Goal: Information Seeking & Learning: Learn about a topic

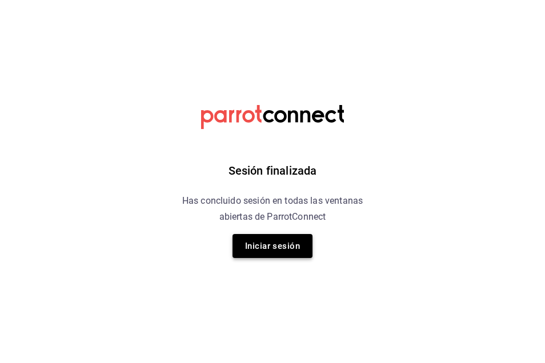
click at [283, 251] on button "Iniciar sesión" at bounding box center [272, 246] width 80 height 24
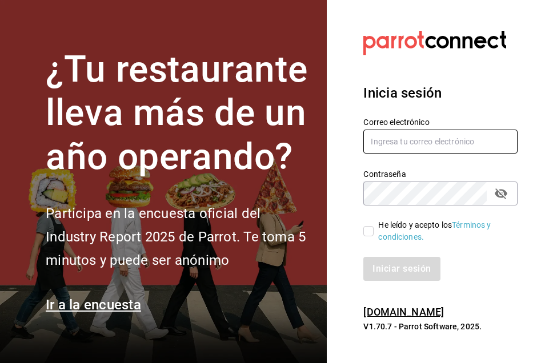
type input "ichikani.arcos@grupocosteno.com"
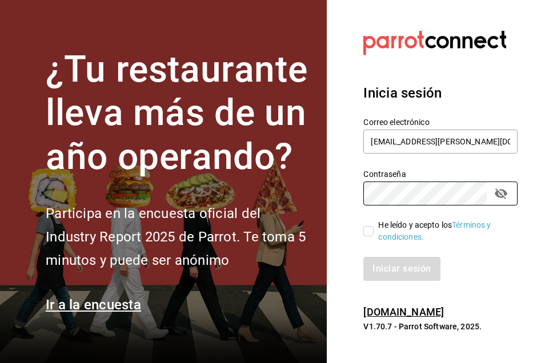
click at [365, 232] on input "He leído y acepto los Términos y condiciones." at bounding box center [368, 231] width 10 height 10
checkbox input "true"
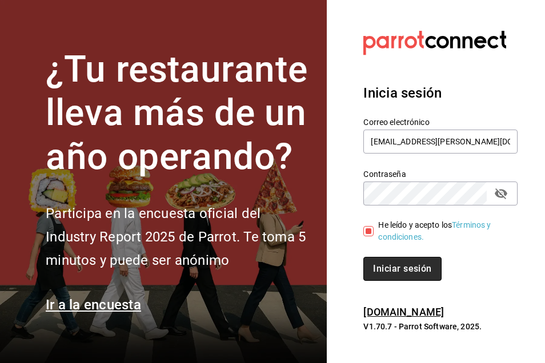
click at [389, 267] on button "Iniciar sesión" at bounding box center [402, 269] width 78 height 24
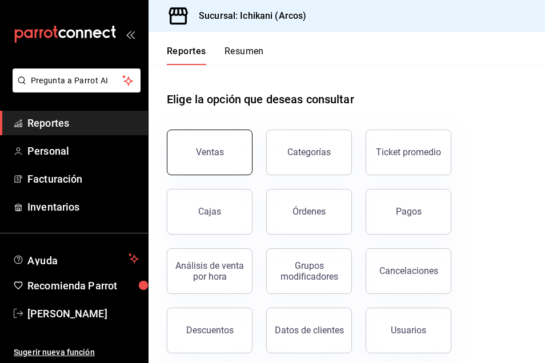
click at [212, 154] on div "Ventas" at bounding box center [210, 152] width 28 height 11
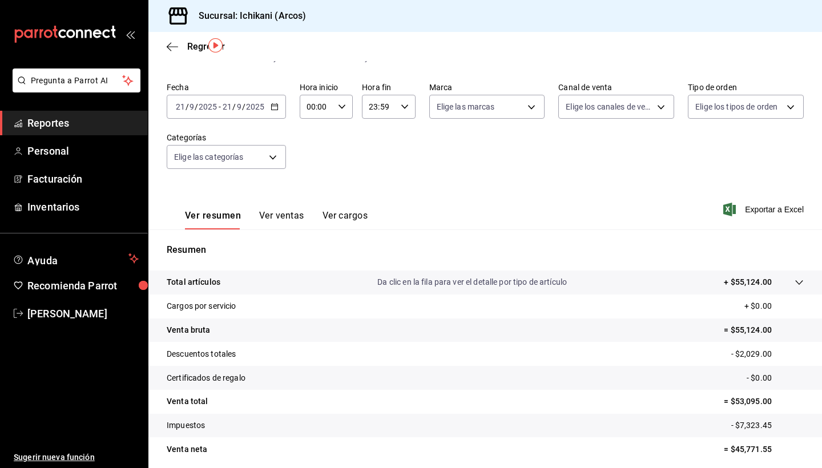
scroll to position [34, 0]
click at [279, 114] on div "[DATE] [DATE] - [DATE] [DATE]" at bounding box center [226, 109] width 119 height 24
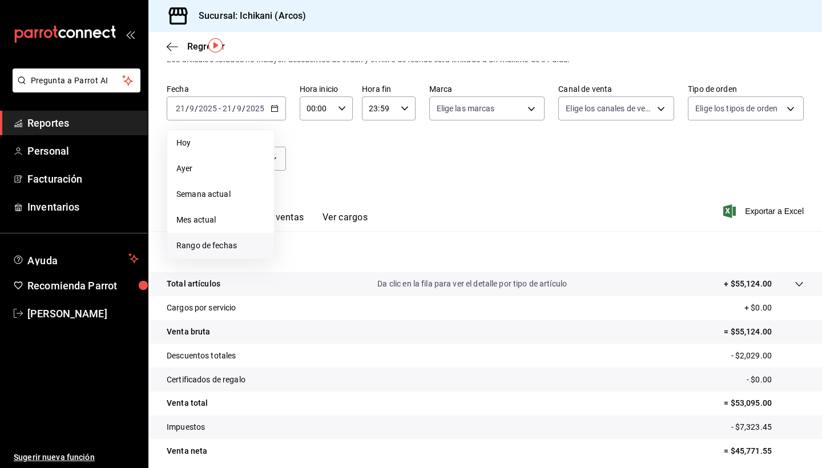
click at [239, 243] on span "Rango de fechas" at bounding box center [220, 246] width 89 height 12
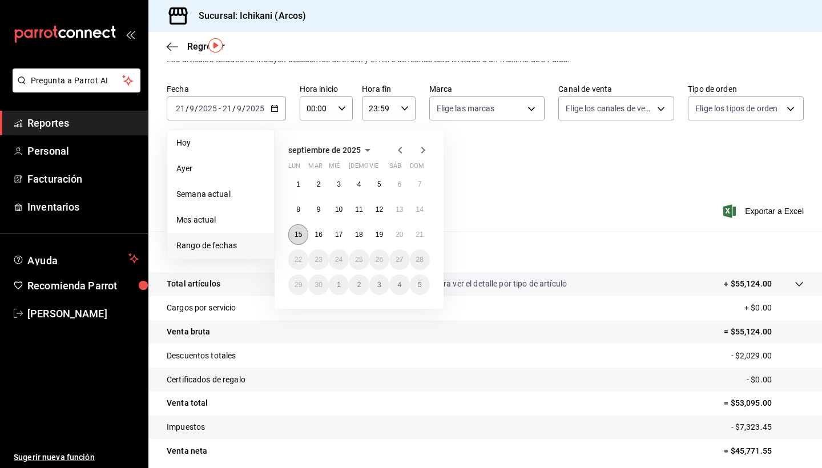
click at [303, 231] on button "15" at bounding box center [298, 234] width 20 height 21
click at [416, 232] on abbr "21" at bounding box center [419, 235] width 7 height 8
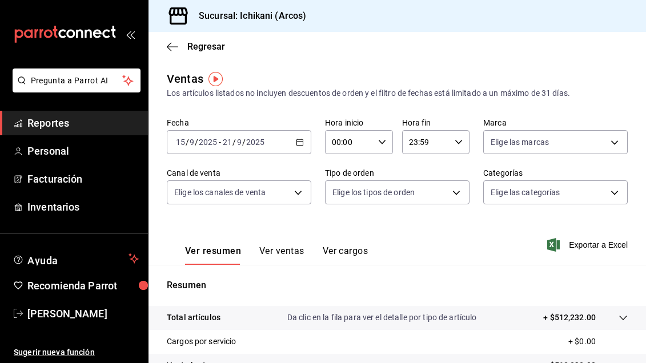
click at [120, 126] on span "Reportes" at bounding box center [82, 122] width 111 height 15
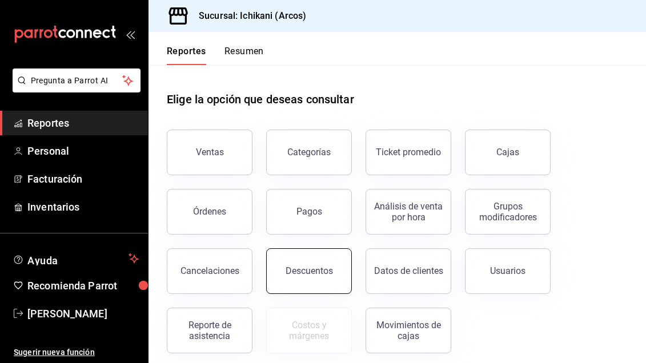
click at [319, 266] on div "Descuentos" at bounding box center [309, 271] width 47 height 11
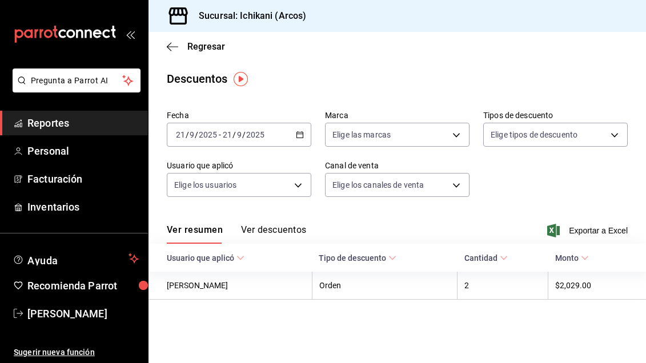
click at [301, 136] on icon "button" at bounding box center [300, 135] width 8 height 8
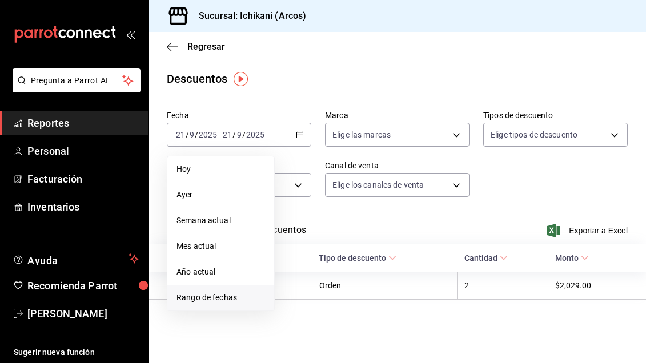
click at [225, 306] on li "Rango de fechas" at bounding box center [220, 298] width 107 height 26
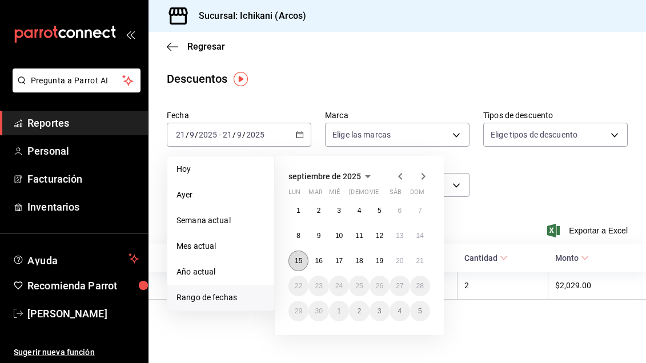
click at [294, 263] on button "15" at bounding box center [298, 261] width 20 height 21
click at [414, 261] on button "21" at bounding box center [420, 261] width 20 height 21
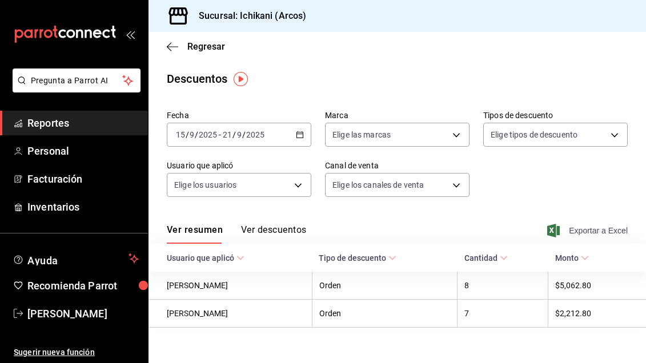
click at [544, 228] on span "Exportar a Excel" at bounding box center [588, 231] width 78 height 14
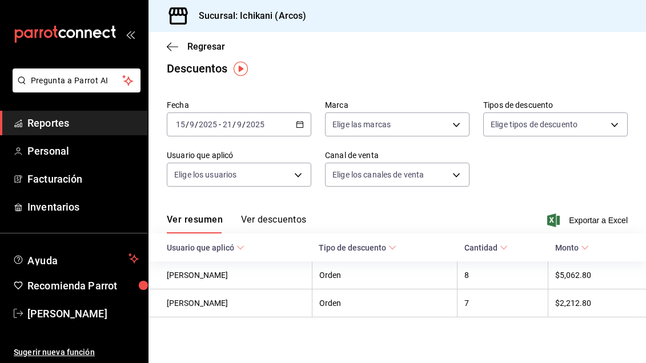
scroll to position [10, 0]
click at [94, 125] on span "Reportes" at bounding box center [82, 122] width 111 height 15
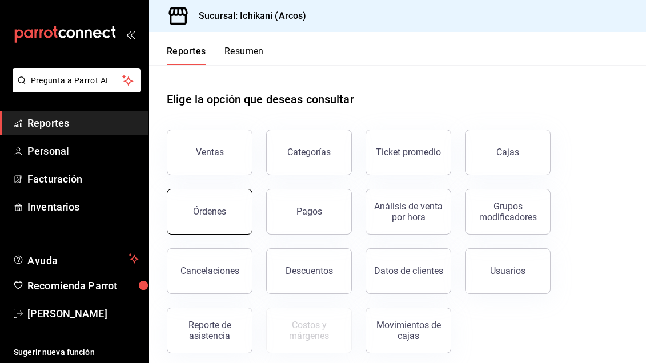
click at [234, 226] on button "Órdenes" at bounding box center [210, 212] width 86 height 46
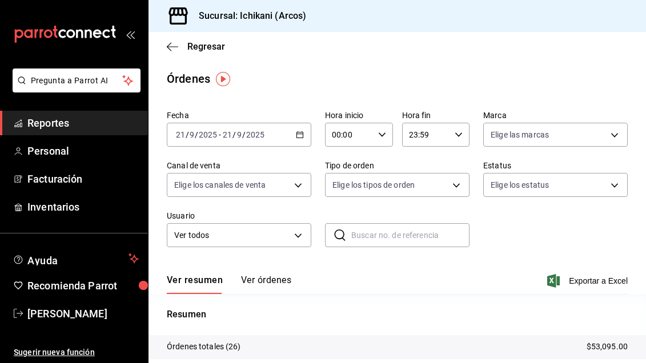
click at [84, 117] on span "Reportes" at bounding box center [82, 122] width 111 height 15
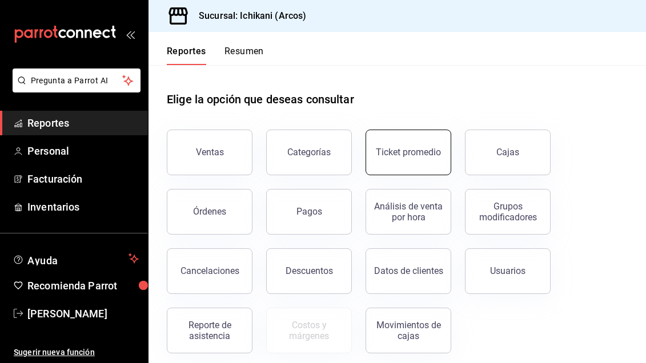
click at [398, 146] on button "Ticket promedio" at bounding box center [408, 153] width 86 height 46
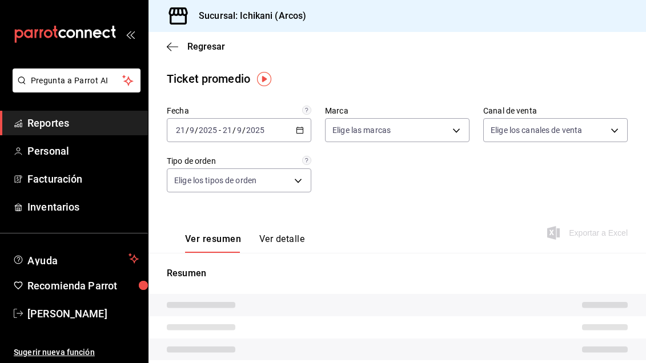
type input "5b36b593-4404-40a8-ab52-4e9fd09f90e2"
type input "PARROT,UBER_EATS,RAPPI,DIDI_FOOD,ONLINE"
type input "3f29f97d-eb6b-4f7f-81e9-2a2681b2c391,9aefaf5f-9703-4eeb-b645-eea16135de7e,EXTER…"
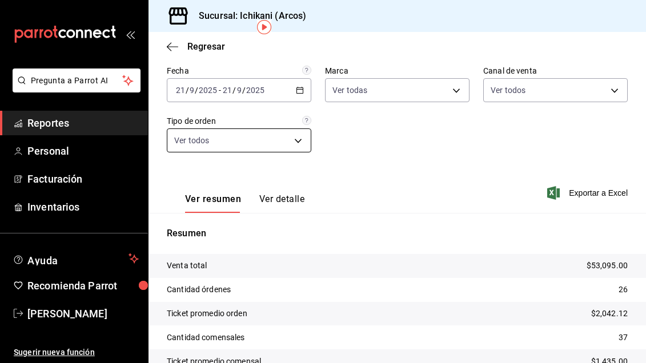
scroll to position [38, 0]
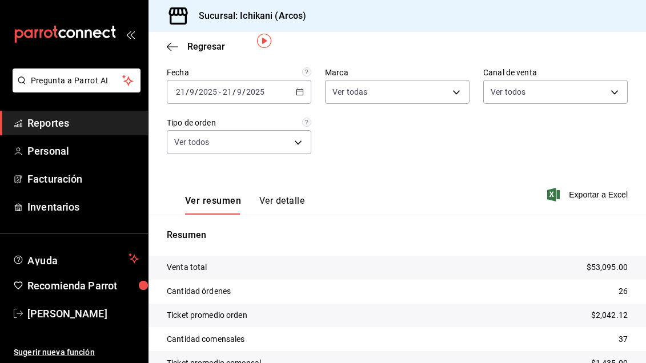
click at [300, 95] on \(Stroke\) "button" at bounding box center [299, 92] width 7 height 6
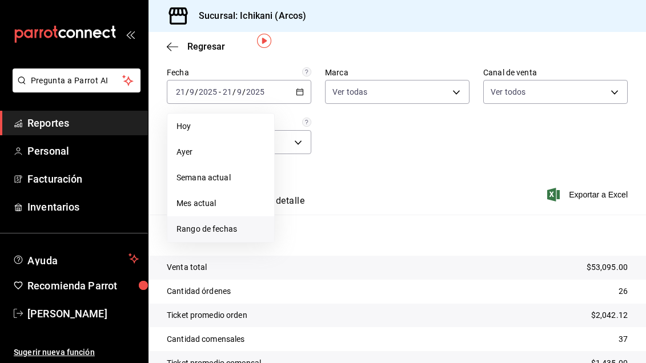
click at [247, 229] on span "Rango de fechas" at bounding box center [220, 229] width 89 height 12
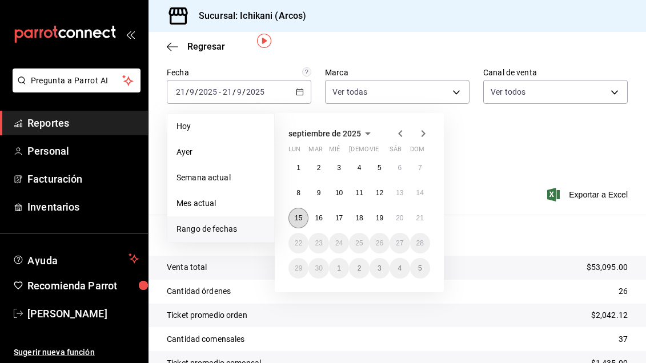
click at [295, 211] on button "15" at bounding box center [298, 218] width 20 height 21
click at [427, 215] on button "21" at bounding box center [420, 218] width 20 height 21
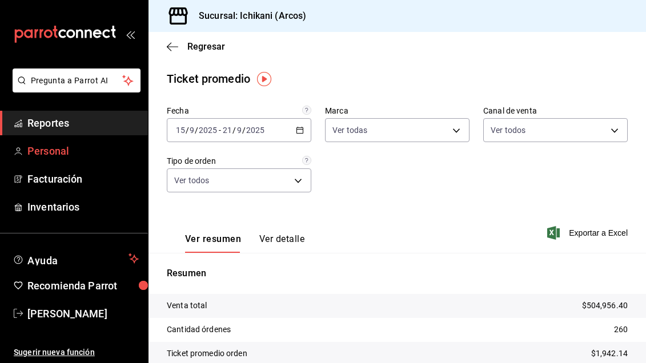
scroll to position [0, 0]
click at [103, 126] on span "Reportes" at bounding box center [82, 122] width 111 height 15
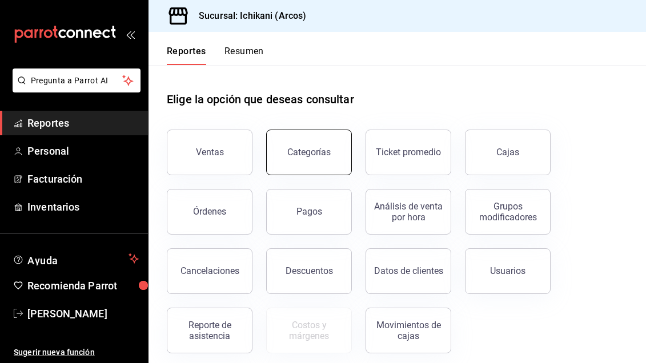
click at [306, 150] on div "Categorías" at bounding box center [308, 152] width 43 height 11
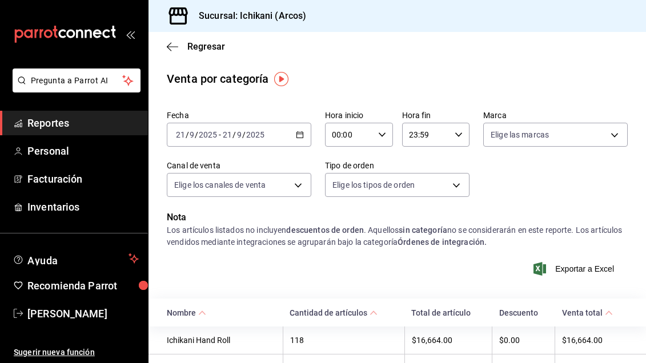
click at [55, 117] on span "Reportes" at bounding box center [82, 122] width 111 height 15
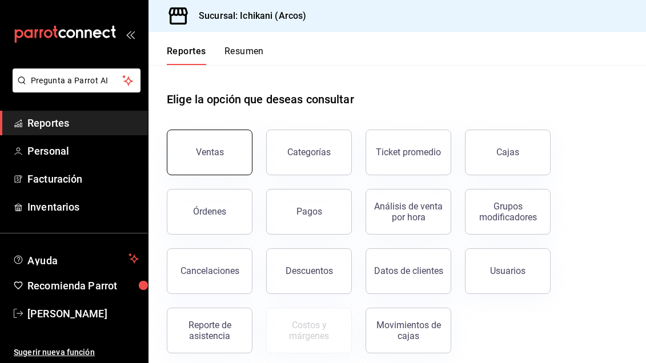
click at [203, 152] on div "Ventas" at bounding box center [210, 152] width 28 height 11
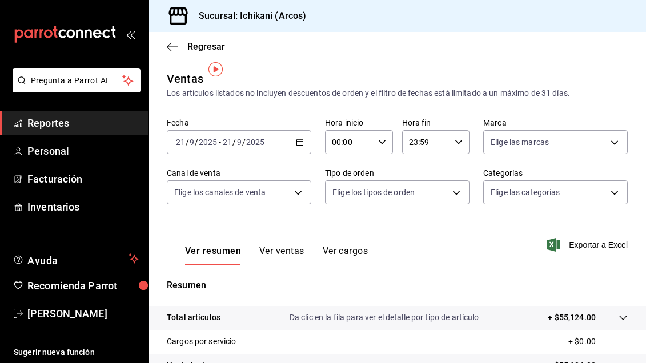
scroll to position [51, 0]
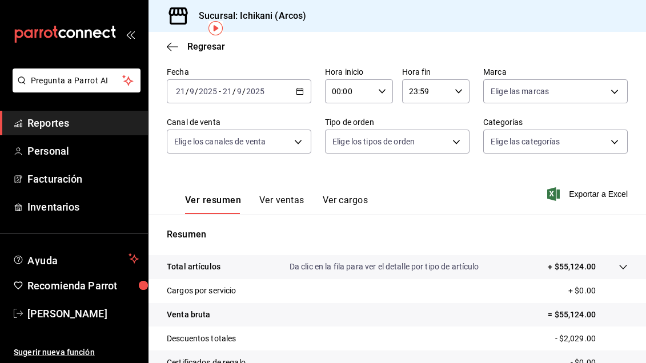
click at [302, 91] on icon "button" at bounding box center [300, 91] width 8 height 8
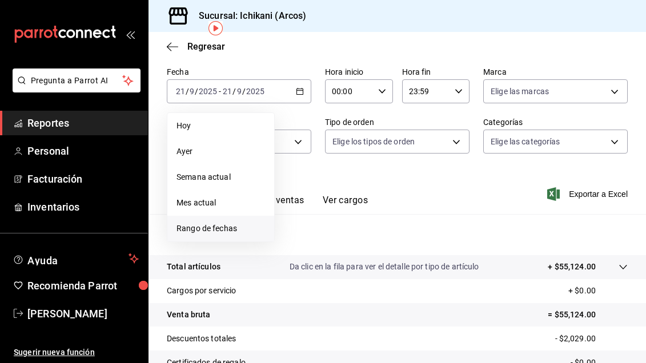
click at [232, 226] on span "Rango de fechas" at bounding box center [220, 229] width 89 height 12
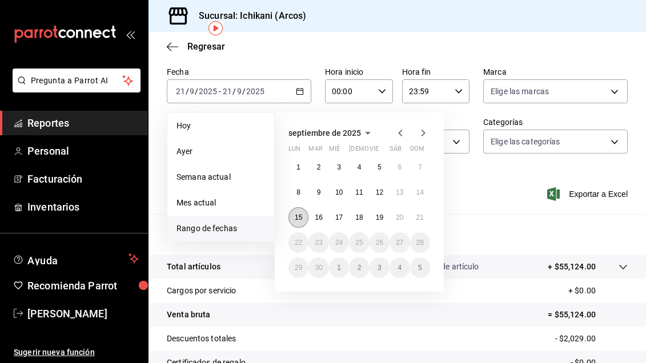
click at [295, 216] on abbr "15" at bounding box center [298, 218] width 7 height 8
click at [428, 219] on button "21" at bounding box center [420, 217] width 20 height 21
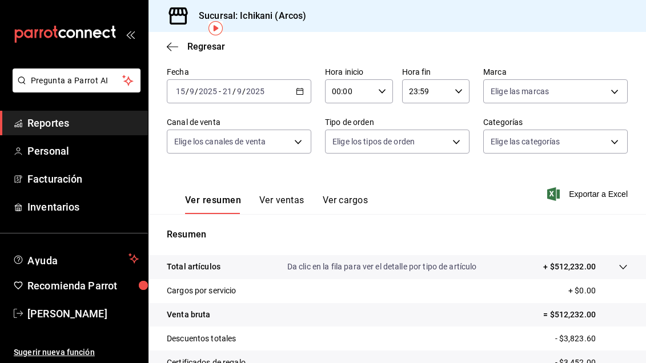
click at [287, 197] on button "Ver ventas" at bounding box center [281, 204] width 45 height 19
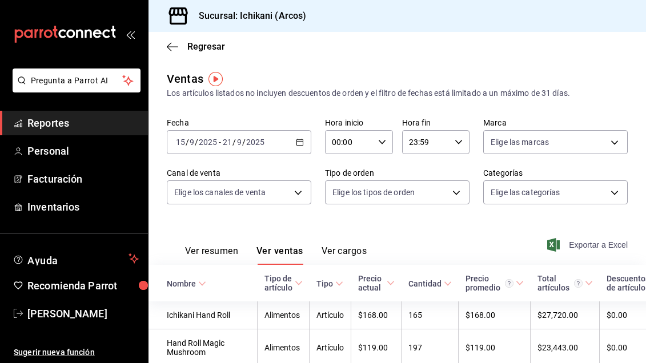
click at [544, 239] on icon "button" at bounding box center [553, 245] width 13 height 14
click at [226, 244] on div "Ver resumen Ver ventas Ver cargos" at bounding box center [267, 248] width 200 height 33
click at [223, 252] on button "Ver resumen" at bounding box center [211, 255] width 53 height 19
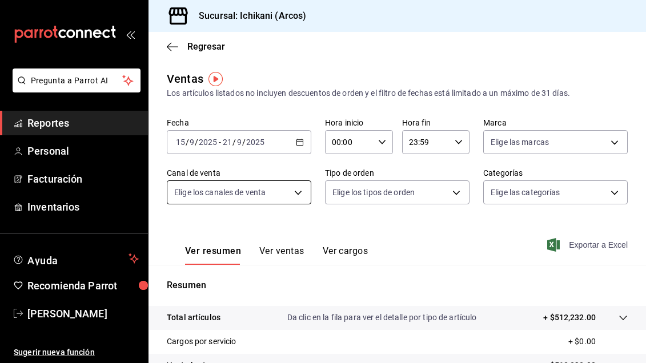
click at [298, 191] on body "Pregunta a Parrot AI Reportes Personal Facturación Inventarios Ayuda Recomienda…" at bounding box center [323, 181] width 646 height 363
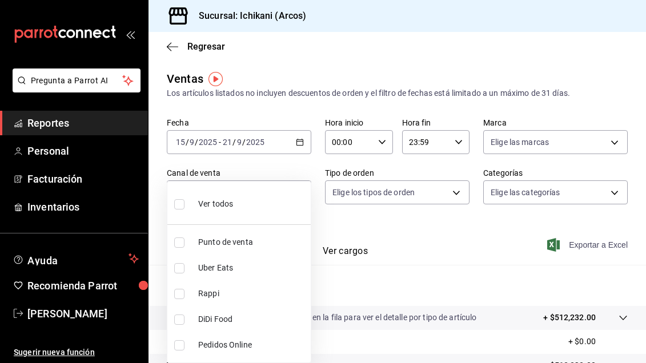
click at [349, 236] on div at bounding box center [323, 181] width 646 height 363
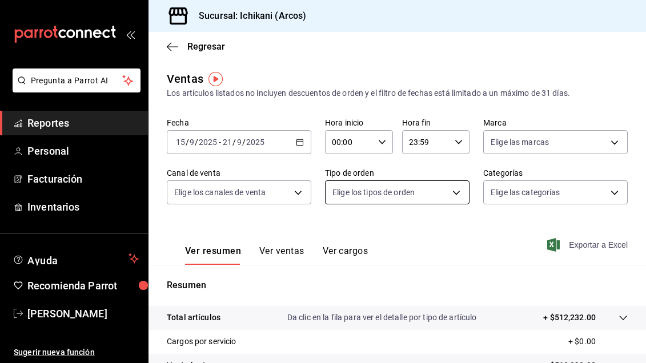
click at [422, 194] on body "Pregunta a Parrot AI Reportes Personal Facturación Inventarios Ayuda Recomienda…" at bounding box center [323, 181] width 646 height 363
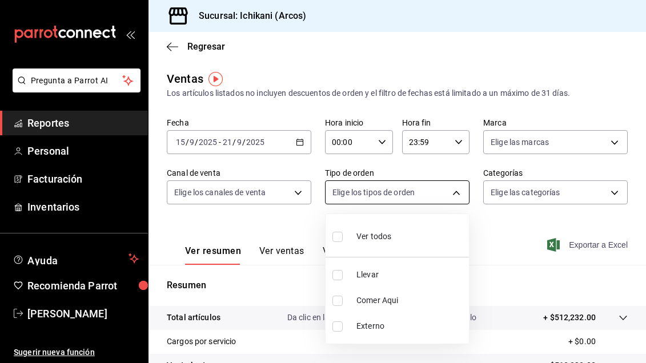
click at [422, 194] on div at bounding box center [323, 181] width 646 height 363
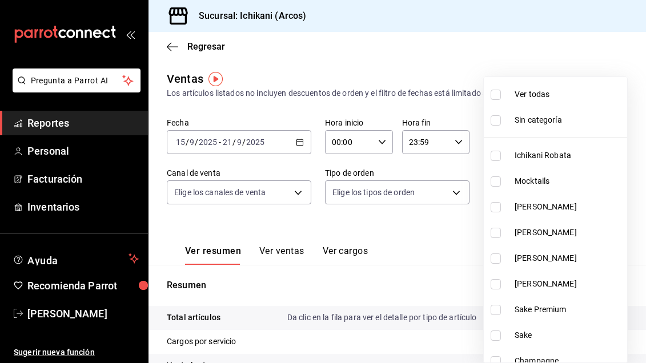
click at [527, 188] on body "Pregunta a Parrot AI Reportes Personal Facturación Inventarios Ayuda Recomienda…" at bounding box center [323, 181] width 646 height 363
click at [497, 181] on input "checkbox" at bounding box center [496, 181] width 10 height 10
checkbox input "true"
type input "082e5db2-b2e4-4ea4-81ab-d0dab4d15ad6"
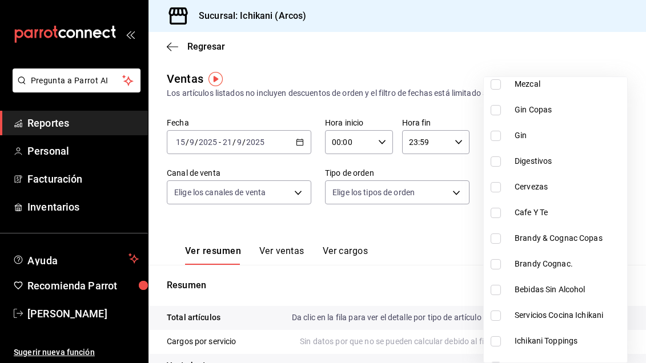
scroll to position [668, 0]
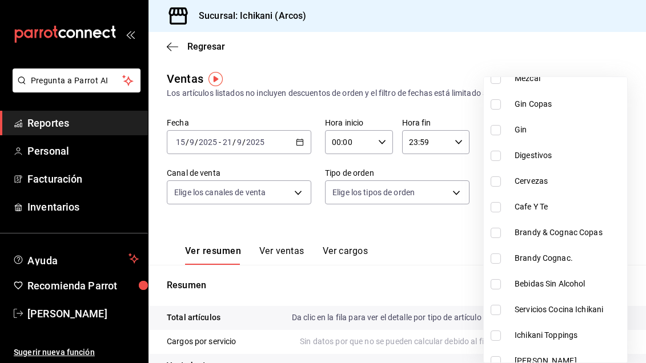
click at [500, 203] on input "checkbox" at bounding box center [496, 207] width 10 height 10
checkbox input "true"
type input "082e5db2-b2e4-4ea4-81ab-d0dab4d15ad6,60cbf6a9-471b-4a76-abb5-2d37da65842f"
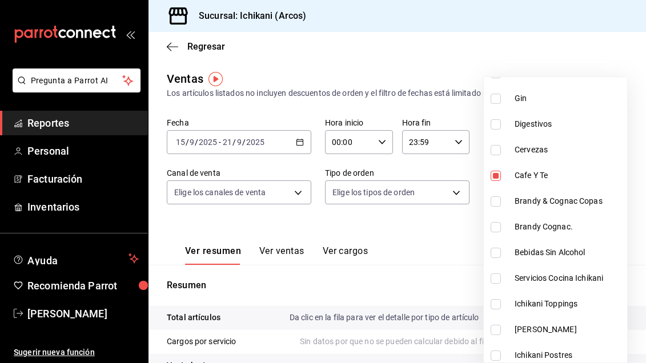
scroll to position [702, 0]
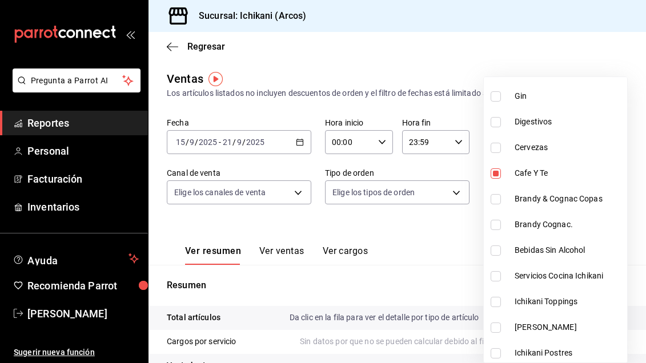
click at [497, 251] on input "checkbox" at bounding box center [496, 251] width 10 height 10
checkbox input "true"
type input "082e5db2-b2e4-4ea4-81ab-d0dab4d15ad6,60cbf6a9-471b-4a76-abb5-2d37da65842f,5768b…"
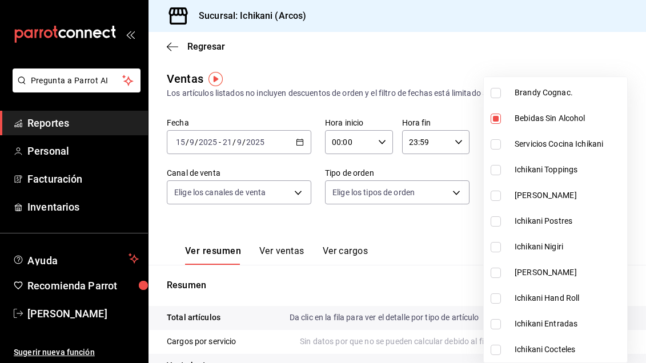
scroll to position [834, 0]
click at [408, 287] on div at bounding box center [323, 181] width 646 height 363
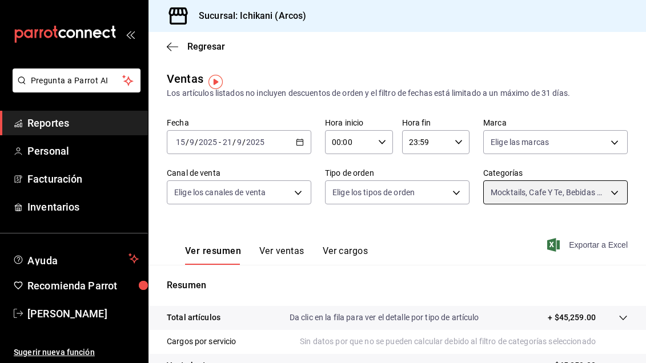
scroll to position [0, 0]
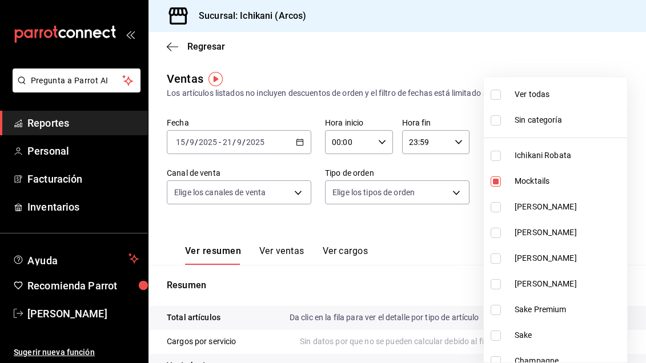
click at [520, 183] on body "Pregunta a Parrot AI Reportes Personal Facturación Inventarios Ayuda Recomienda…" at bounding box center [323, 181] width 646 height 363
click at [498, 91] on input "checkbox" at bounding box center [496, 95] width 10 height 10
checkbox input "true"
type input "3d128380-1848-4961-8452-f61460e40f46,082e5db2-b2e4-4ea4-81ab-d0dab4d15ad6,1675a…"
checkbox input "true"
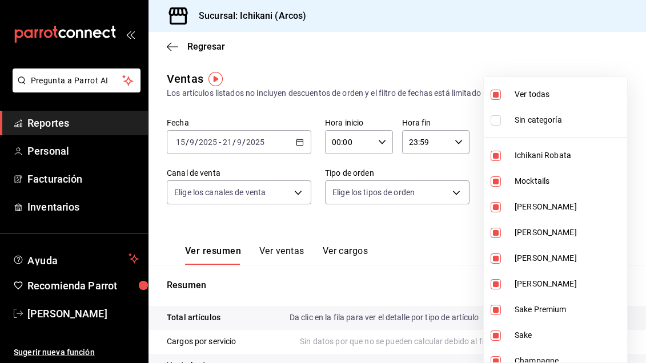
checkbox input "true"
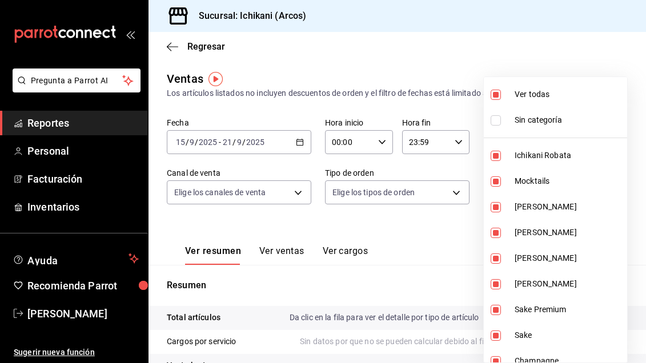
checkbox input "true"
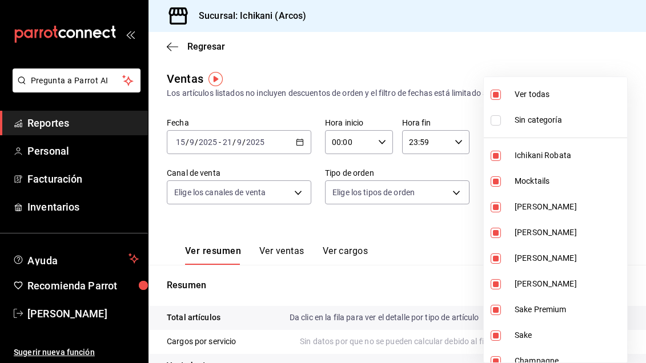
checkbox input "true"
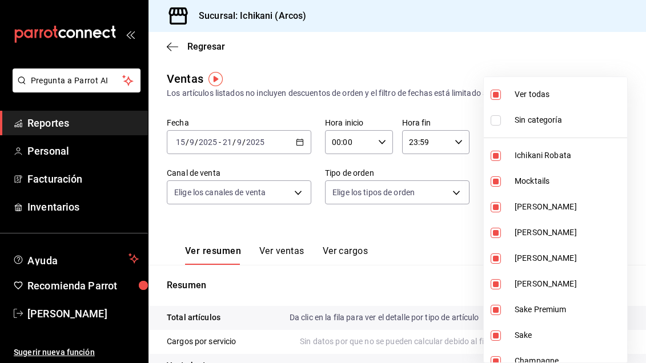
checkbox input "true"
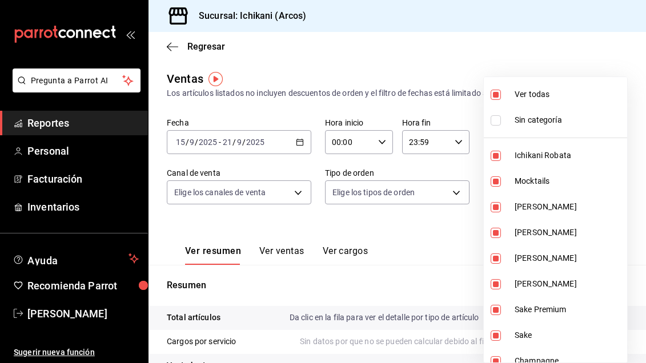
checkbox input "true"
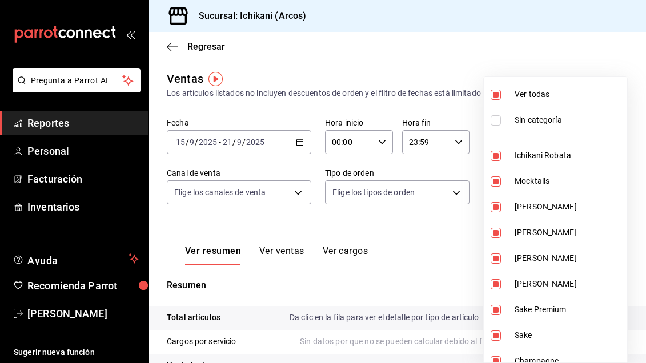
checkbox input "true"
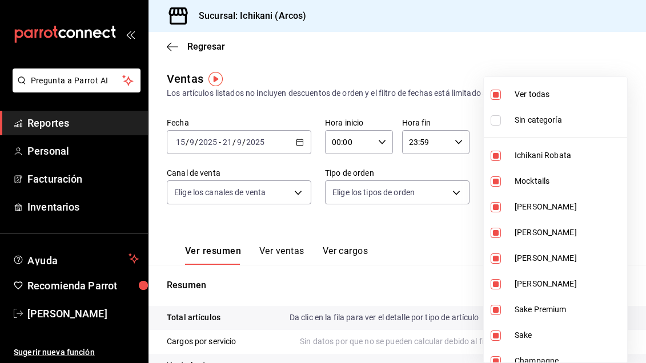
checkbox input "true"
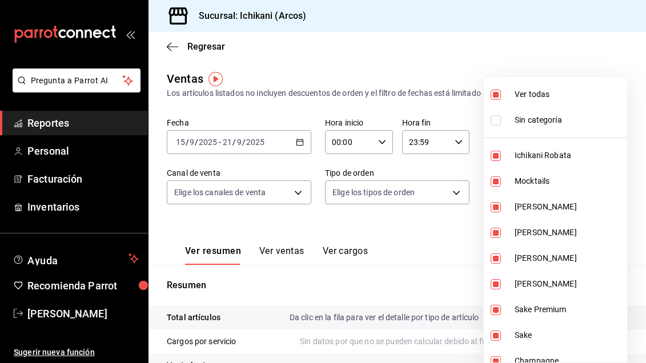
checkbox input "true"
click at [498, 91] on input "checkbox" at bounding box center [496, 95] width 10 height 10
checkbox input "false"
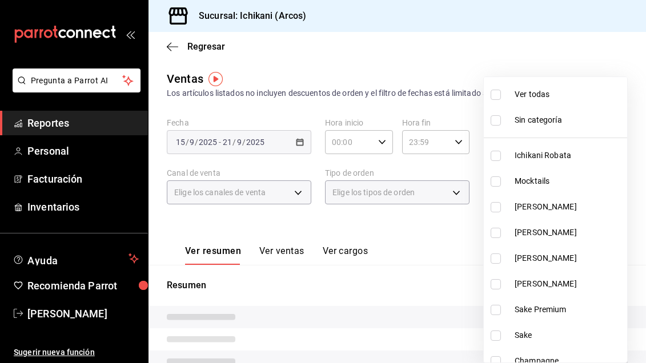
checkbox input "false"
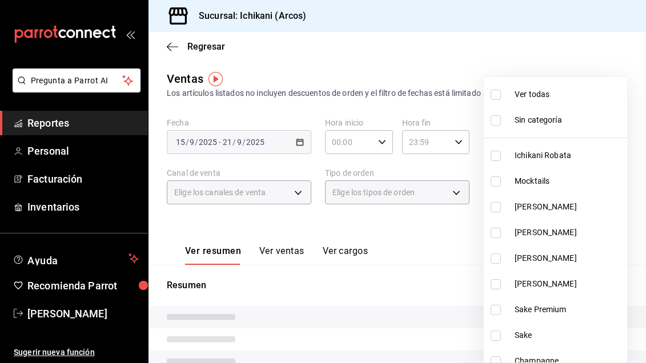
checkbox input "false"
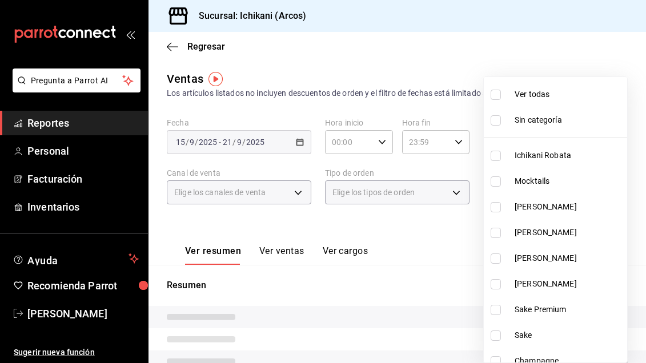
checkbox input "false"
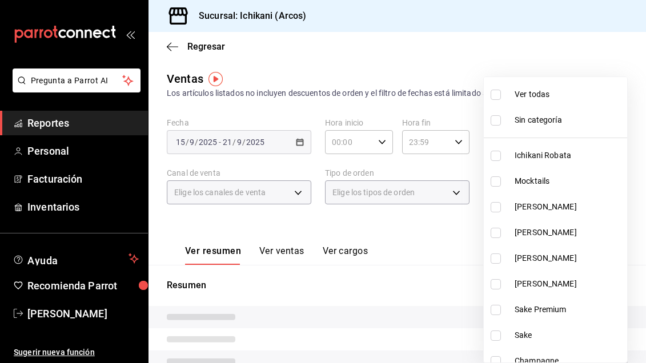
checkbox input "false"
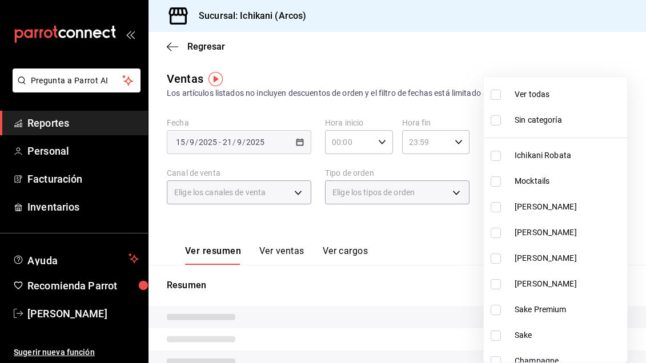
checkbox input "false"
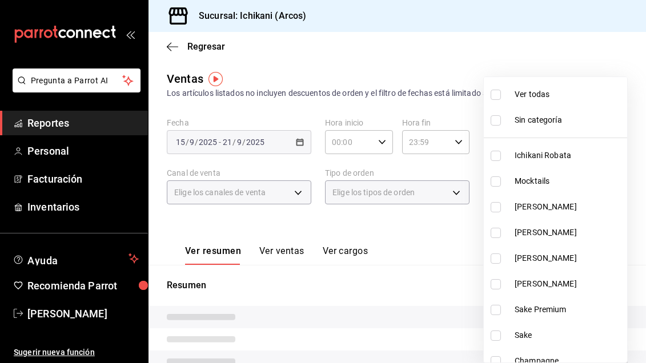
checkbox input "false"
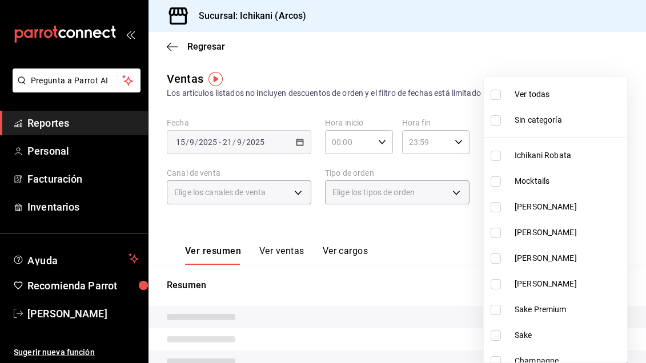
checkbox input "false"
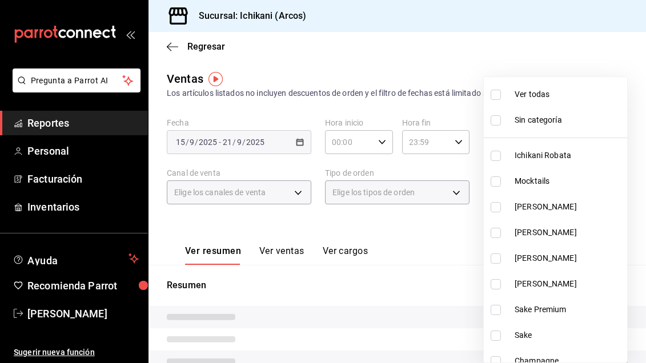
checkbox input "false"
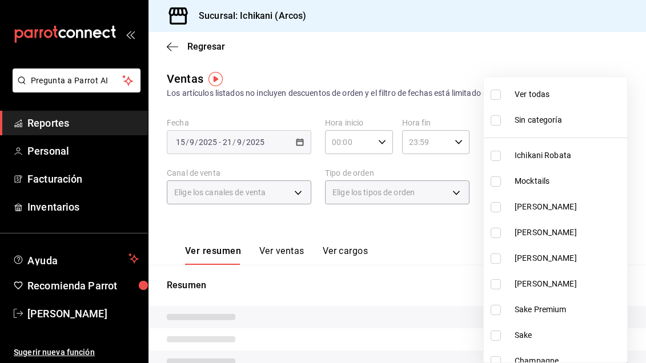
checkbox input "false"
click at [499, 207] on input "checkbox" at bounding box center [496, 207] width 10 height 10
checkbox input "true"
type input "1675a30c-ad4c-4004-bd69-306a5eee9bbe"
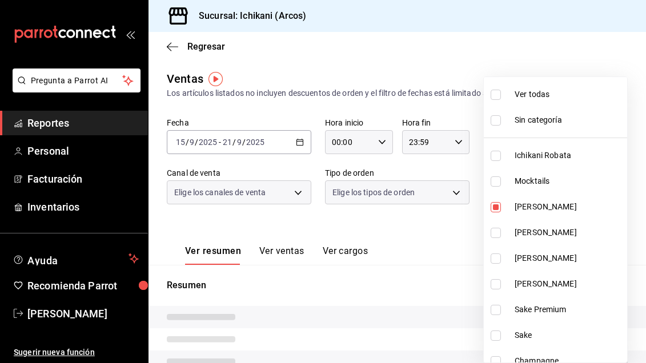
click at [497, 230] on input "checkbox" at bounding box center [496, 233] width 10 height 10
checkbox input "true"
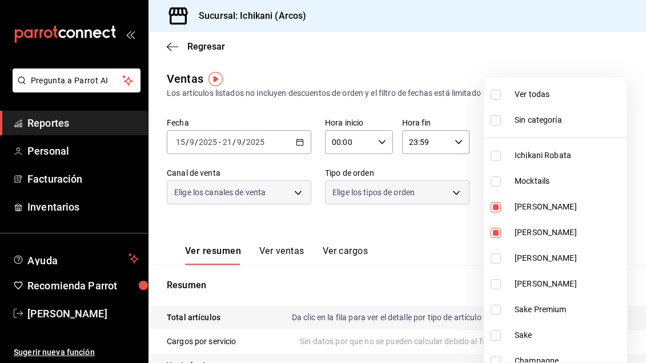
type input "1675a30c-ad4c-4004-bd69-306a5eee9bbe,0b9f143f-d931-46e3-8d11-72414e3ea19f"
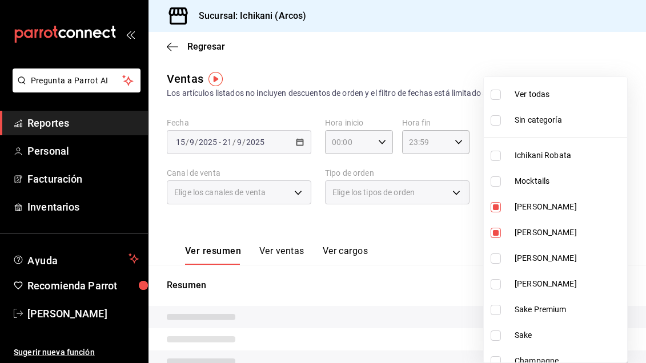
click at [498, 255] on input "checkbox" at bounding box center [496, 259] width 10 height 10
checkbox input "true"
click at [499, 292] on li "[PERSON_NAME]" at bounding box center [555, 284] width 143 height 26
type input "1675a30c-ad4c-4004-bd69-306a5eee9bbe,0b9f143f-d931-46e3-8d11-72414e3ea19f,e8b46…"
checkbox input "true"
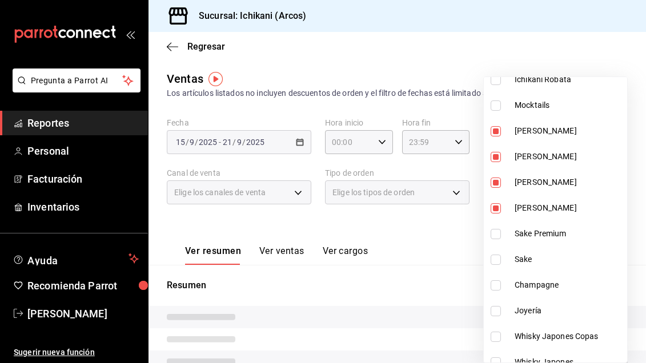
scroll to position [78, 0]
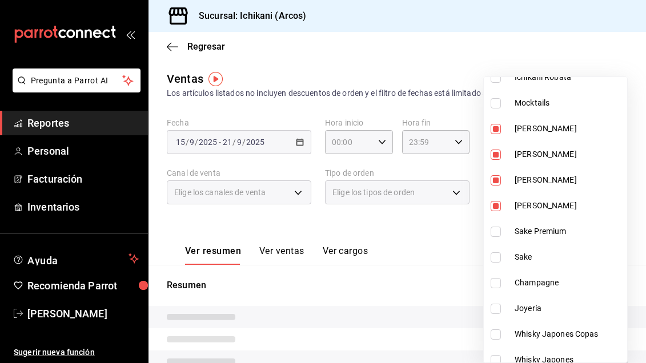
click at [496, 287] on input "checkbox" at bounding box center [496, 283] width 10 height 10
checkbox input "true"
click at [455, 255] on div at bounding box center [323, 181] width 646 height 363
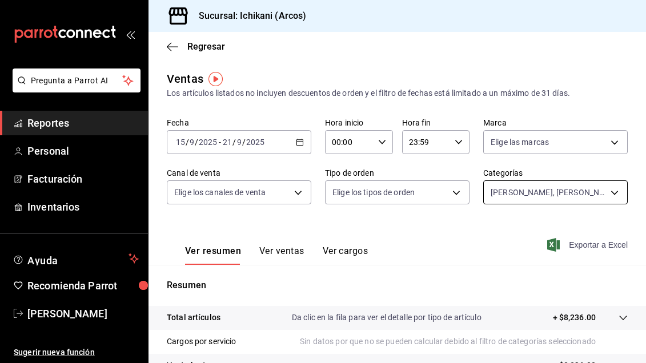
click at [544, 191] on body "Pregunta a Parrot AI Reportes Personal Facturación Inventarios Ayuda Recomienda…" at bounding box center [323, 181] width 646 height 363
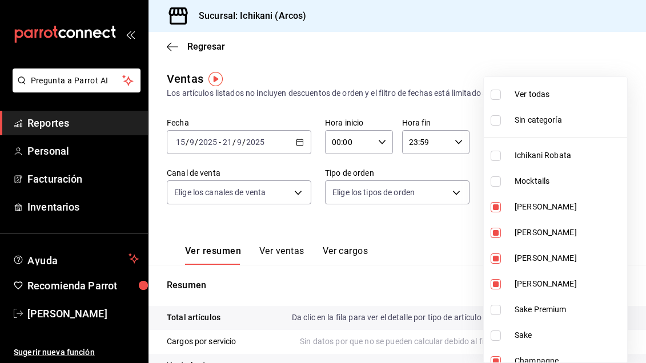
click at [500, 89] on li "Ver todas" at bounding box center [555, 95] width 143 height 26
type input "3d128380-1848-4961-8452-f61460e40f46,082e5db2-b2e4-4ea4-81ab-d0dab4d15ad6,1675a…"
checkbox input "true"
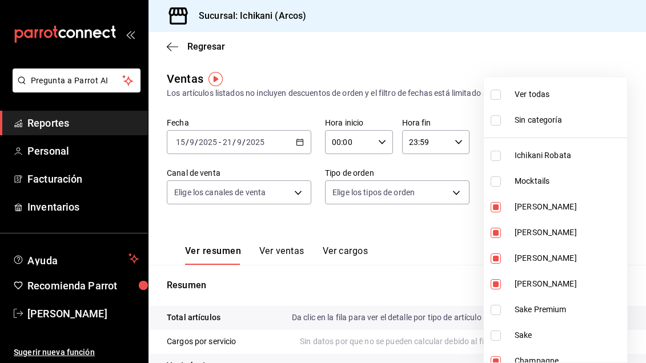
checkbox input "true"
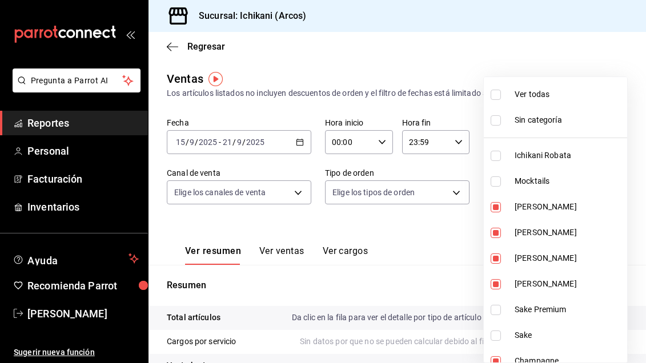
checkbox input "true"
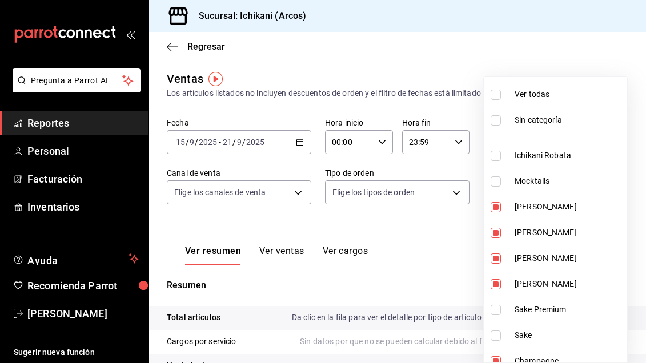
checkbox input "true"
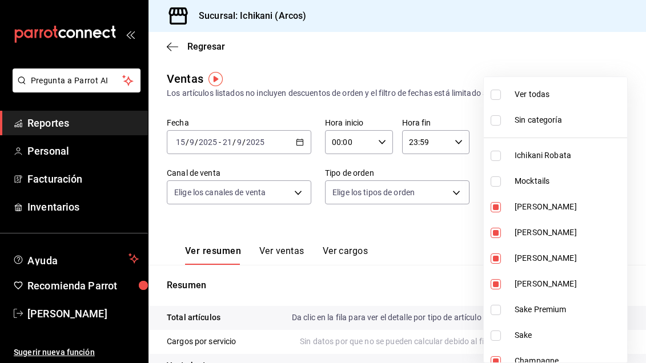
checkbox input "true"
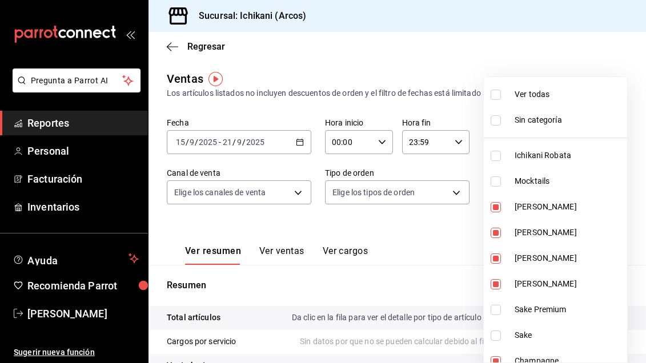
checkbox input "true"
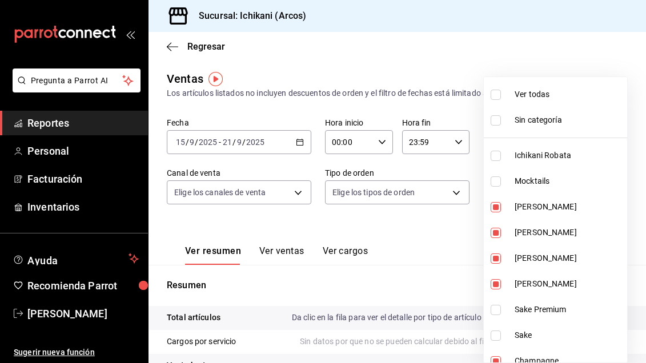
checkbox input "true"
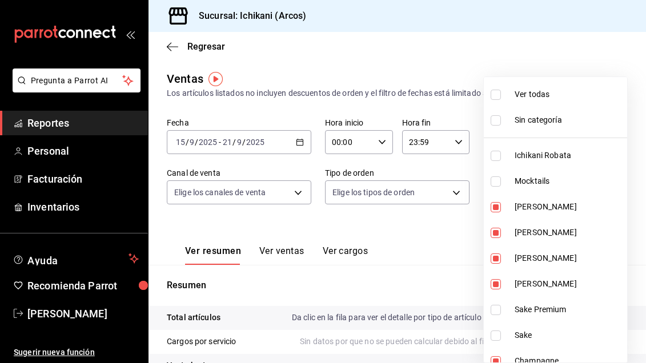
checkbox input "true"
click at [500, 89] on li "Ver todas" at bounding box center [555, 95] width 143 height 26
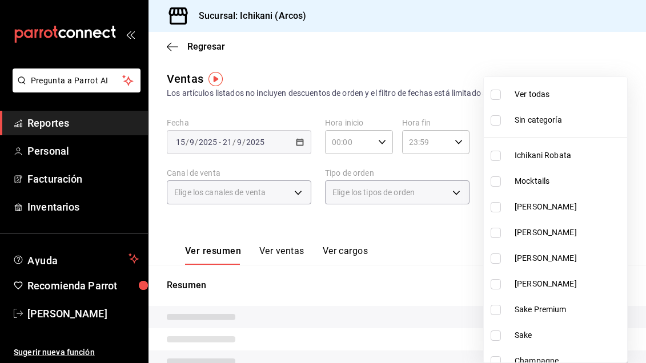
checkbox input "false"
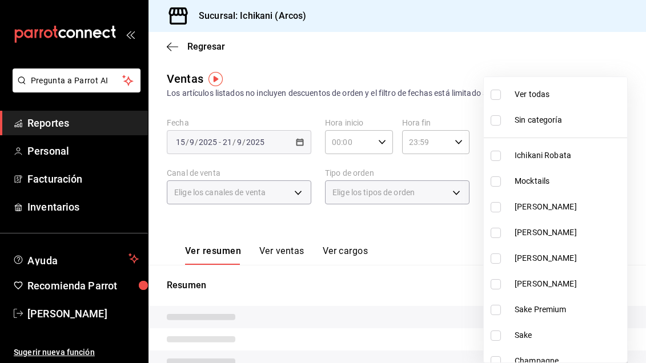
checkbox input "false"
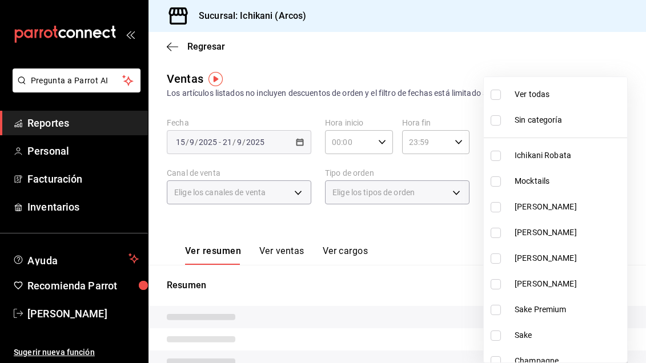
checkbox input "false"
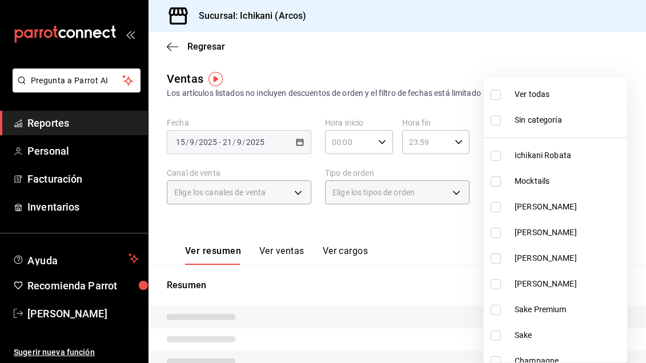
checkbox input "false"
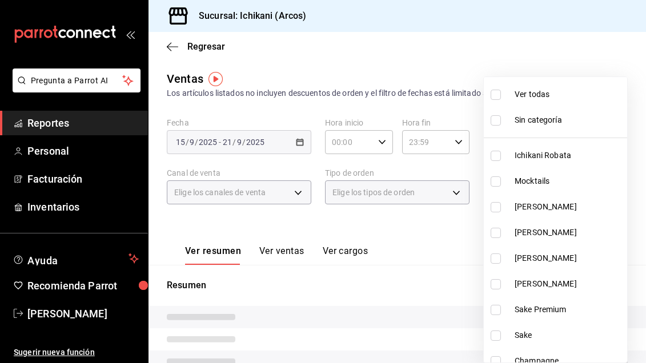
checkbox input "false"
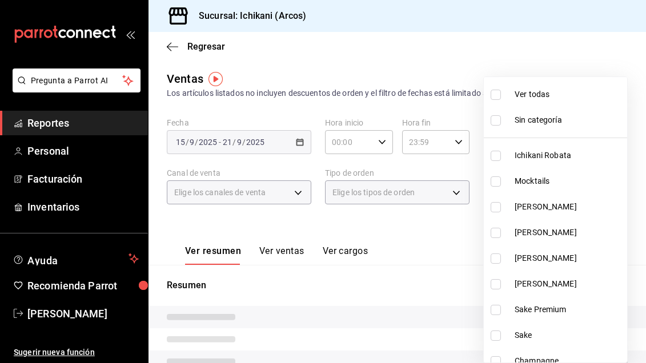
checkbox input "false"
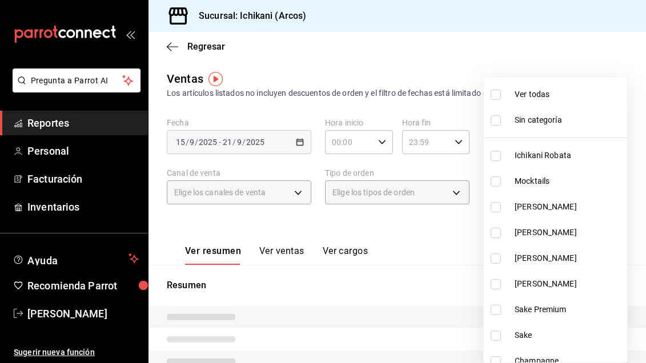
checkbox input "false"
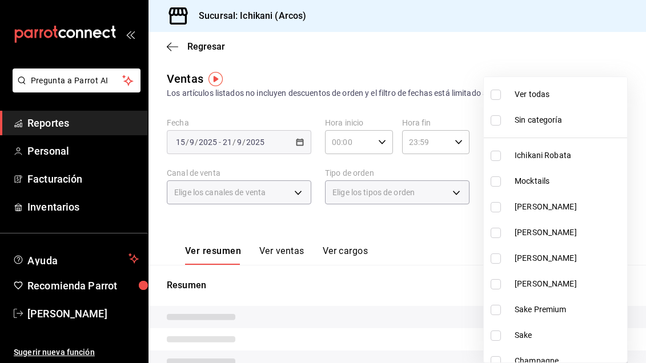
checkbox input "false"
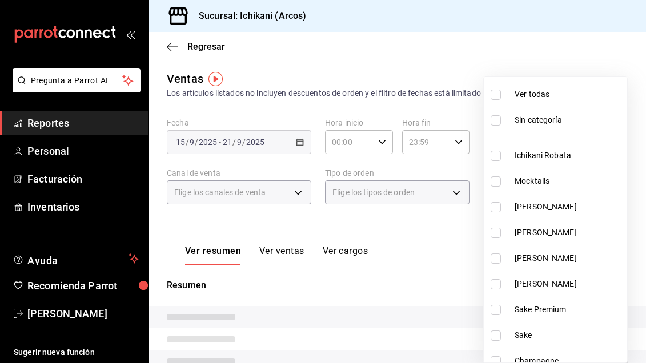
checkbox input "false"
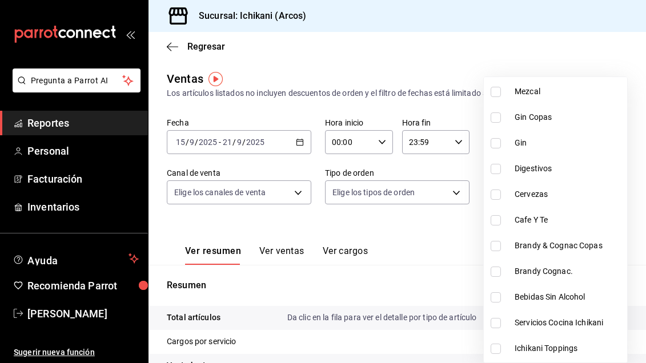
scroll to position [659, 0]
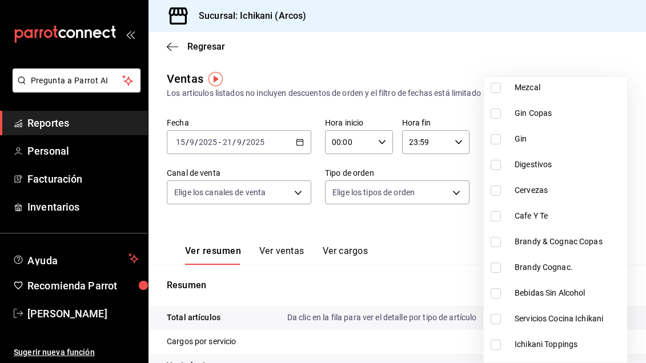
click at [495, 186] on input "checkbox" at bounding box center [496, 191] width 10 height 10
checkbox input "true"
type input "edbd5797-af89-46e4-a5ff-d72367cc8924"
click at [421, 284] on div at bounding box center [323, 181] width 646 height 363
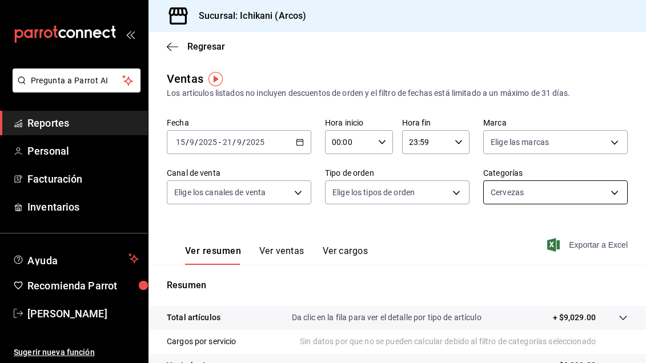
click at [544, 198] on body "Pregunta a Parrot AI Reportes Personal Facturación Inventarios Ayuda Recomienda…" at bounding box center [323, 181] width 646 height 363
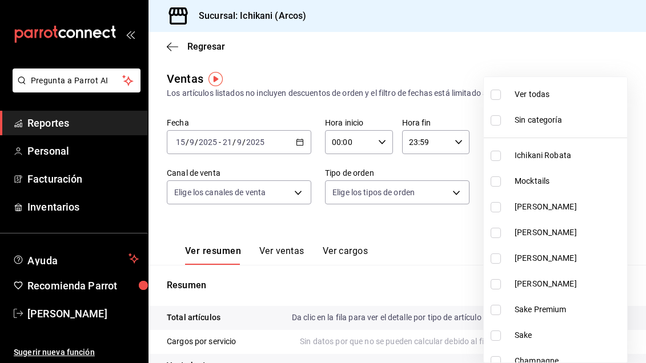
click at [497, 98] on input "checkbox" at bounding box center [496, 95] width 10 height 10
checkbox input "true"
type input "3d128380-1848-4961-8452-f61460e40f46,082e5db2-b2e4-4ea4-81ab-d0dab4d15ad6,1675a…"
checkbox input "true"
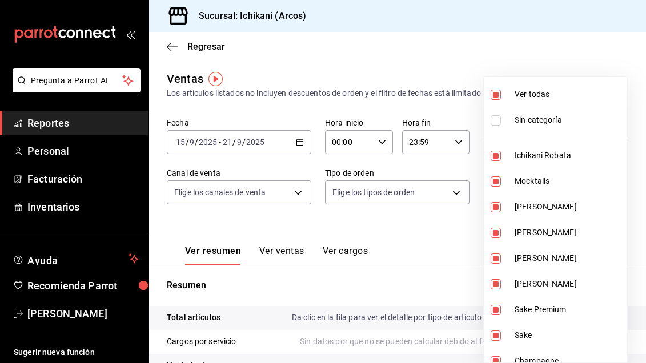
checkbox input "true"
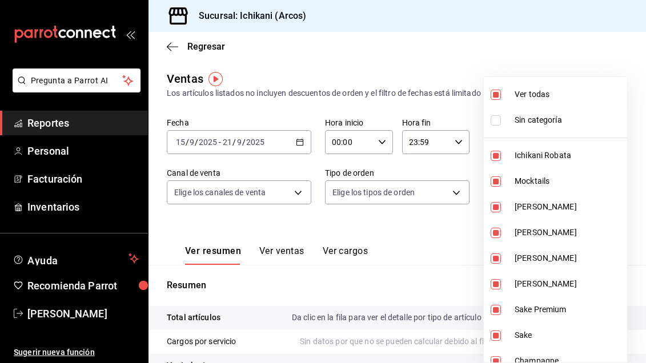
checkbox input "true"
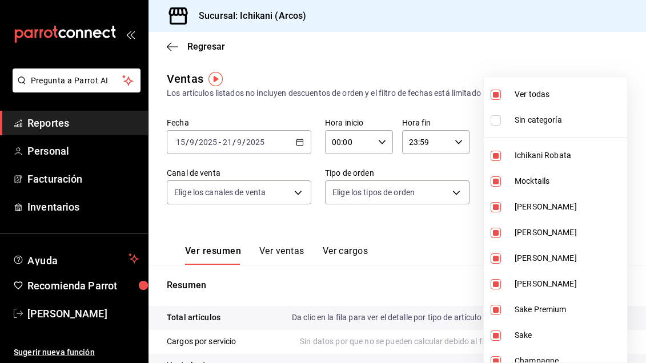
checkbox input "true"
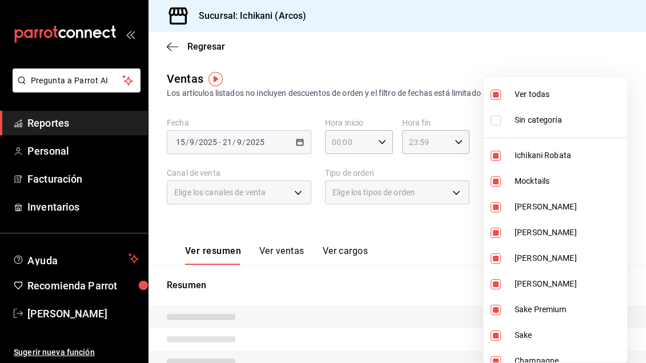
click at [497, 98] on input "checkbox" at bounding box center [496, 95] width 10 height 10
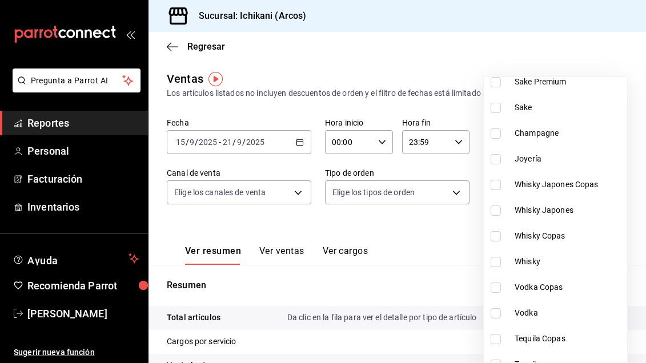
scroll to position [230, 0]
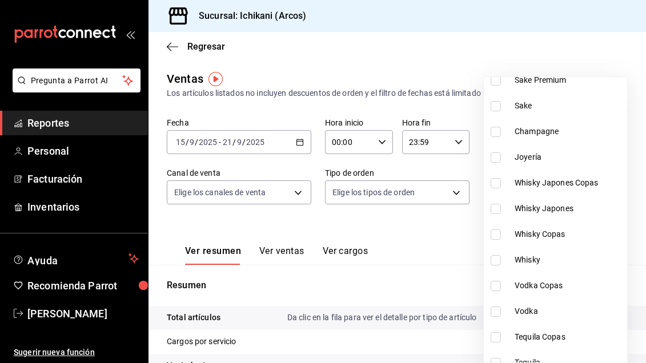
click at [498, 181] on input "checkbox" at bounding box center [496, 183] width 10 height 10
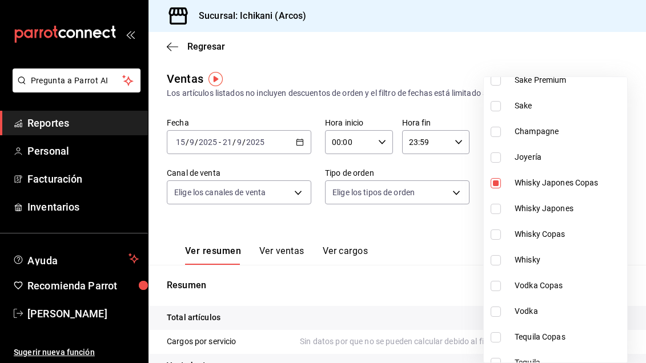
click at [496, 207] on input "checkbox" at bounding box center [496, 209] width 10 height 10
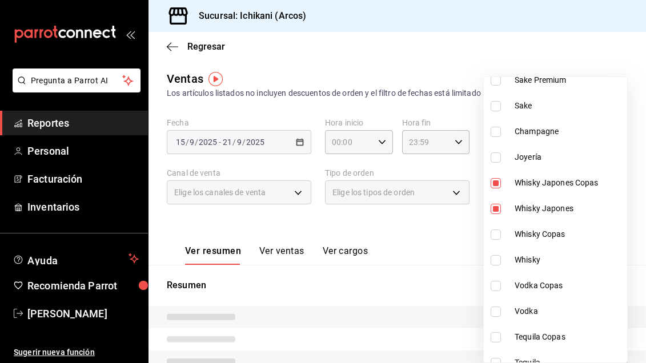
click at [496, 232] on input "checkbox" at bounding box center [496, 235] width 10 height 10
click at [495, 262] on input "checkbox" at bounding box center [496, 260] width 10 height 10
click at [494, 283] on input "checkbox" at bounding box center [496, 286] width 10 height 10
click at [497, 309] on input "checkbox" at bounding box center [496, 312] width 10 height 10
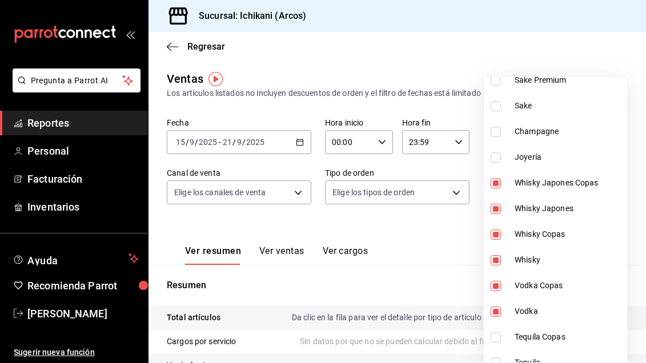
click at [498, 335] on input "checkbox" at bounding box center [496, 337] width 10 height 10
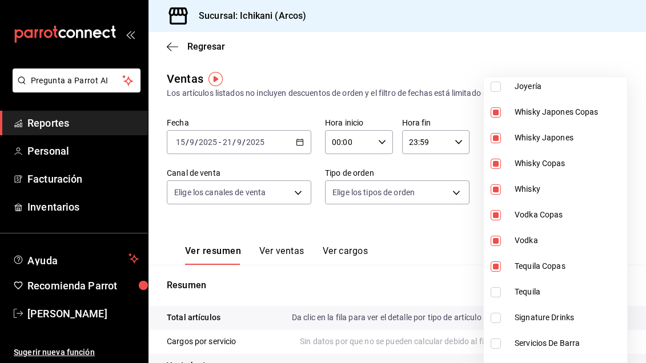
scroll to position [311, 0]
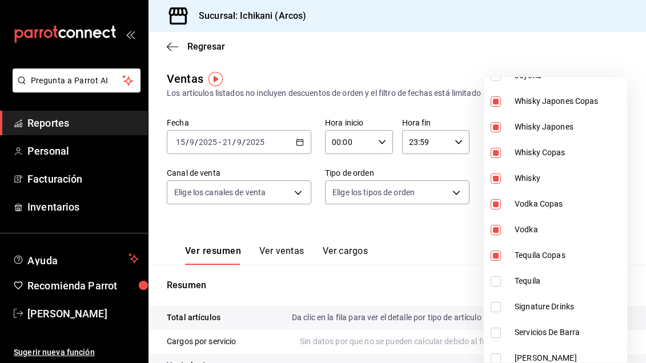
click at [496, 283] on input "checkbox" at bounding box center [496, 281] width 10 height 10
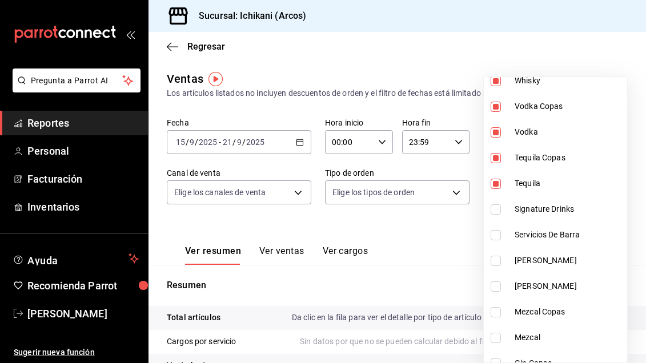
scroll to position [418, 0]
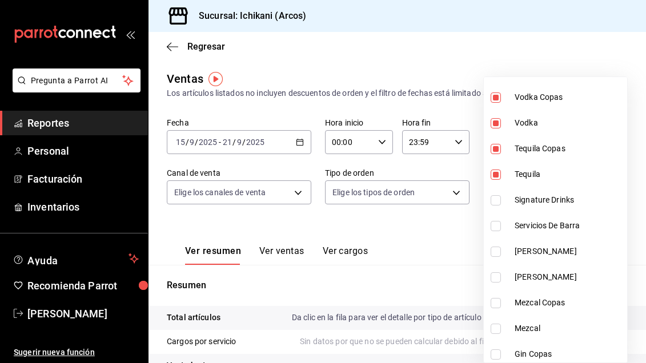
click at [495, 257] on li "[PERSON_NAME]" at bounding box center [555, 252] width 143 height 26
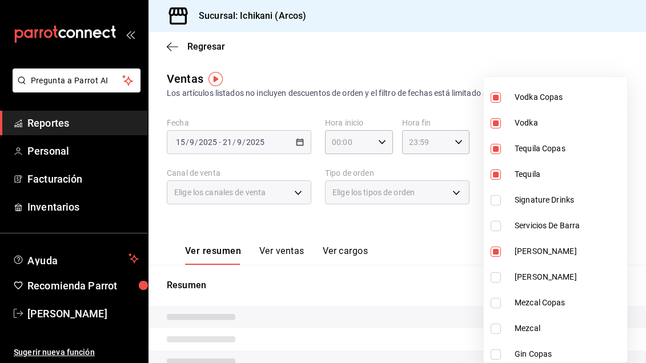
click at [497, 274] on input "checkbox" at bounding box center [496, 277] width 10 height 10
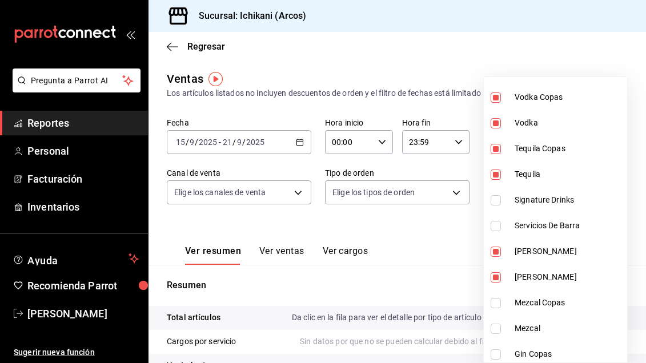
click at [496, 304] on input "checkbox" at bounding box center [496, 303] width 10 height 10
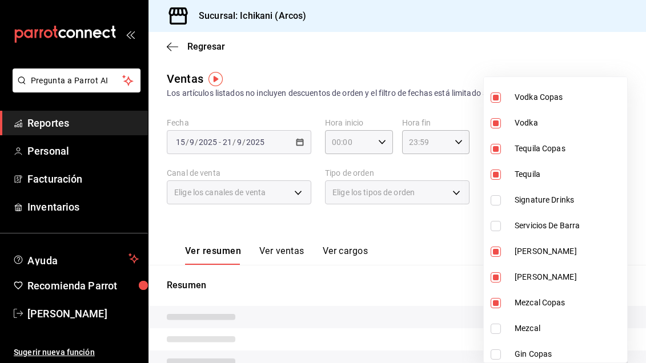
click at [496, 324] on input "checkbox" at bounding box center [496, 329] width 10 height 10
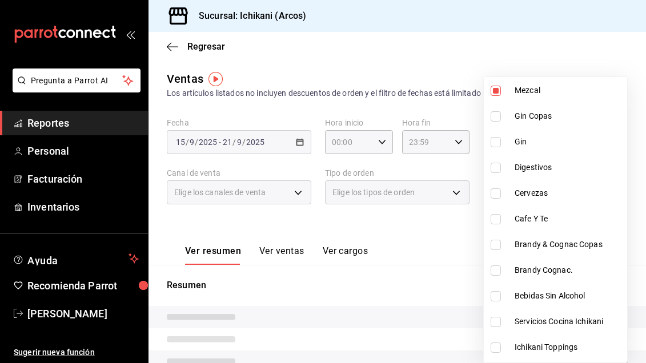
scroll to position [677, 0]
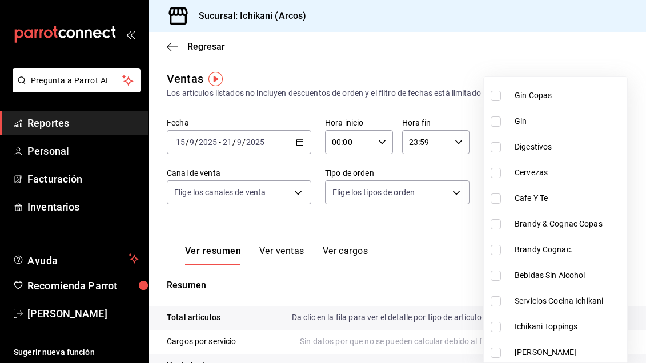
click at [488, 258] on li "Brandy Cognac." at bounding box center [555, 250] width 143 height 26
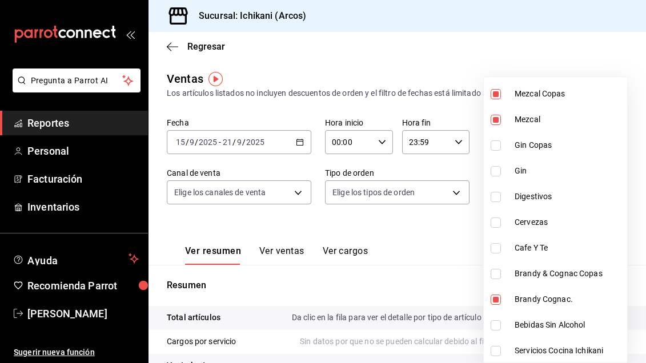
scroll to position [628, 0]
click at [497, 271] on input "checkbox" at bounding box center [496, 273] width 10 height 10
click at [492, 197] on input "checkbox" at bounding box center [496, 196] width 10 height 10
click at [496, 172] on input "checkbox" at bounding box center [496, 170] width 10 height 10
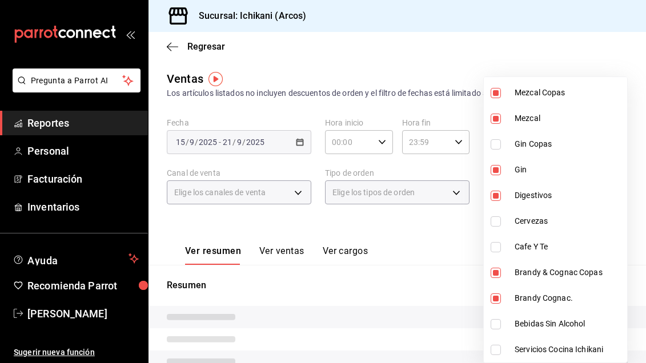
click at [493, 139] on input "checkbox" at bounding box center [496, 144] width 10 height 10
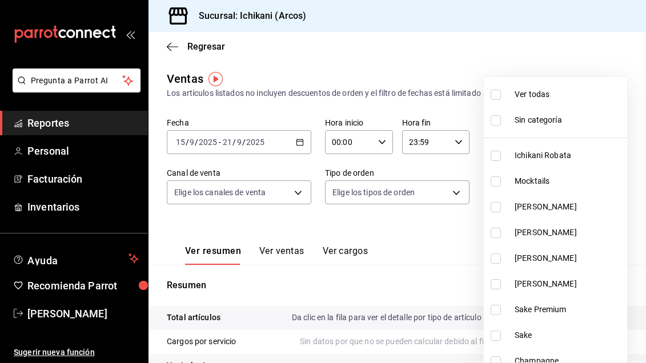
click at [425, 252] on div at bounding box center [323, 181] width 646 height 363
click at [542, 190] on body "Pregunta a Parrot AI Reportes Personal Facturación Inventarios Ayuda Recomienda…" at bounding box center [323, 181] width 646 height 363
click at [497, 97] on input "checkbox" at bounding box center [496, 95] width 10 height 10
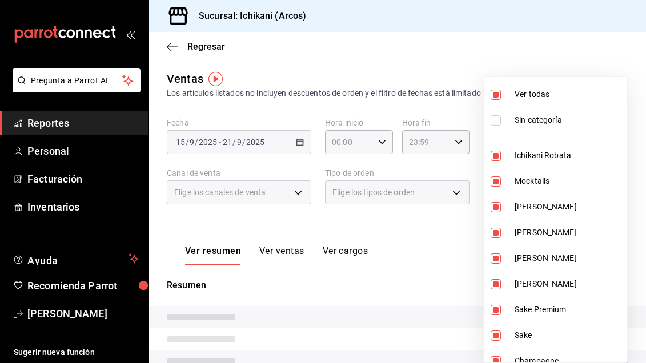
click at [497, 97] on input "checkbox" at bounding box center [496, 95] width 10 height 10
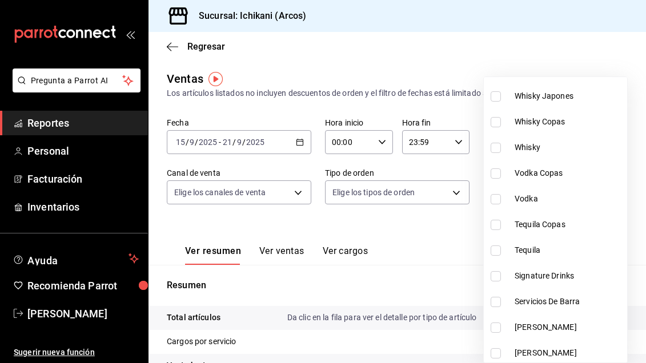
scroll to position [349, 0]
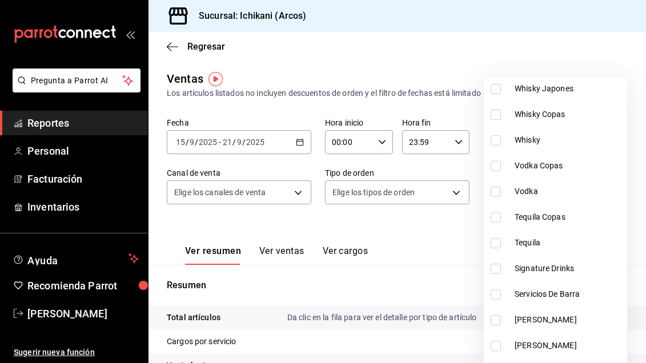
click at [499, 268] on input "checkbox" at bounding box center [496, 269] width 10 height 10
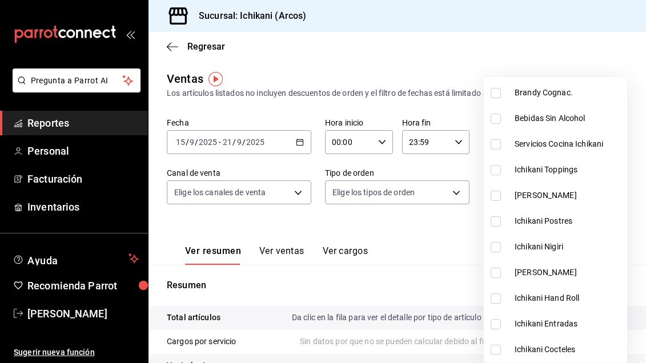
scroll to position [834, 0]
click at [499, 356] on li "Ichikani Cocteles" at bounding box center [555, 350] width 143 height 26
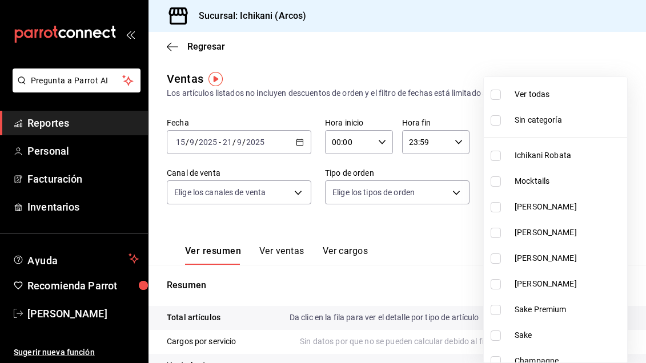
click at [438, 251] on div at bounding box center [323, 181] width 646 height 363
click at [544, 188] on body "Pregunta a Parrot AI Reportes Personal Facturación Inventarios Ayuda Recomienda…" at bounding box center [323, 181] width 646 height 363
click at [498, 97] on input "checkbox" at bounding box center [496, 95] width 10 height 10
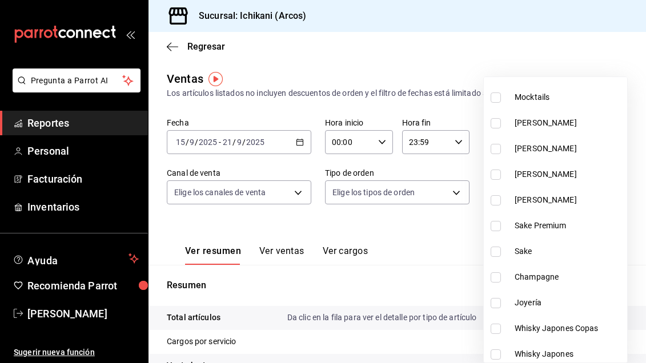
scroll to position [88, 0]
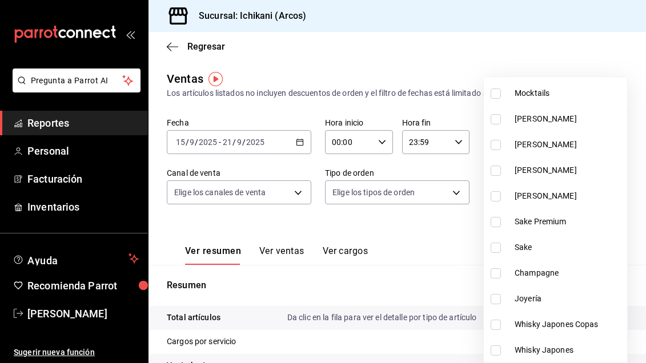
click at [495, 223] on input "checkbox" at bounding box center [496, 222] width 10 height 10
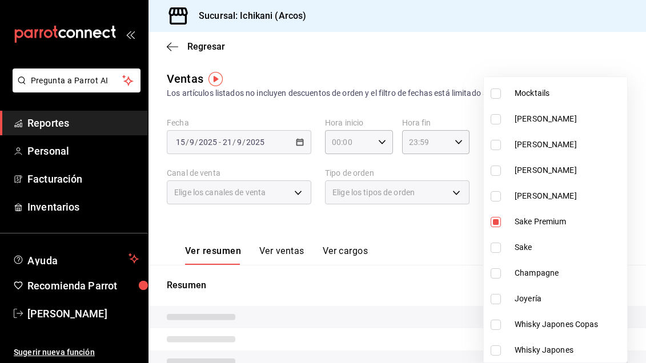
click at [500, 250] on input "checkbox" at bounding box center [496, 248] width 10 height 10
click at [439, 244] on div at bounding box center [323, 181] width 646 height 363
